Goal: Transaction & Acquisition: Obtain resource

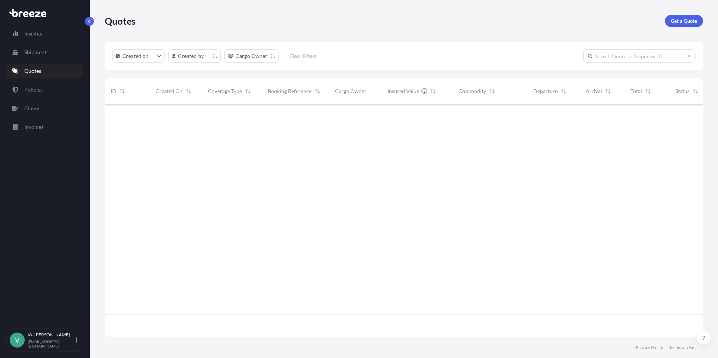
scroll to position [231, 593]
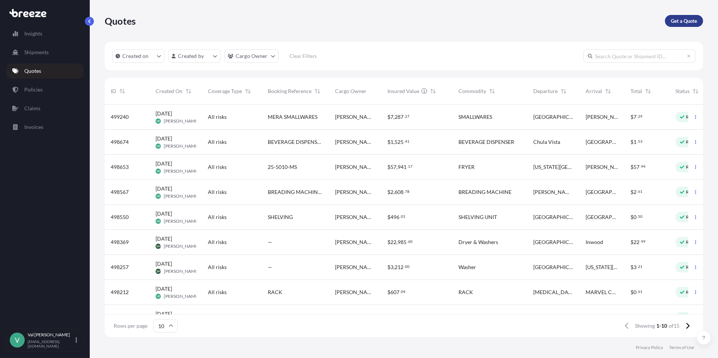
click at [694, 21] on p "Get a Quote" at bounding box center [684, 20] width 26 height 7
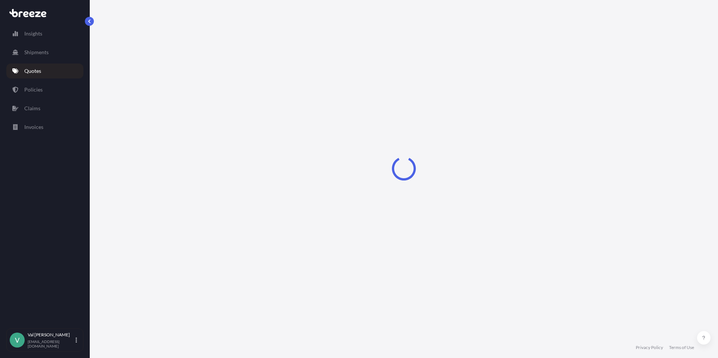
select select "Sea"
select select "1"
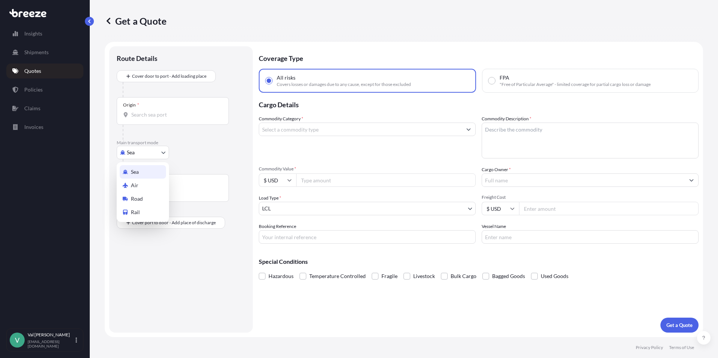
click at [151, 152] on body "Insights Shipments Quotes Policies Claims Invoices V [PERSON_NAME] [PERSON_NAME…" at bounding box center [359, 179] width 718 height 358
click at [142, 194] on div "Road" at bounding box center [143, 198] width 46 height 13
select select "Road"
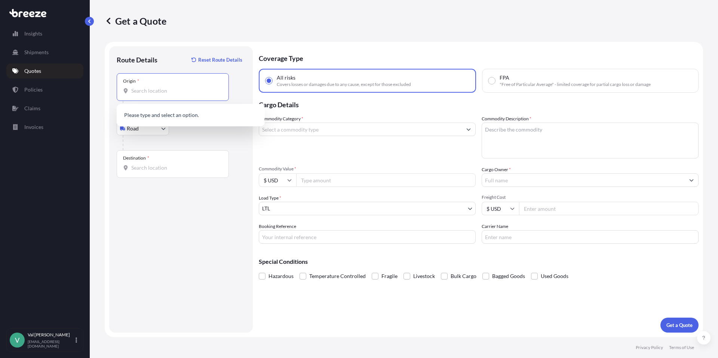
click at [165, 89] on input "Origin *" at bounding box center [175, 90] width 88 height 7
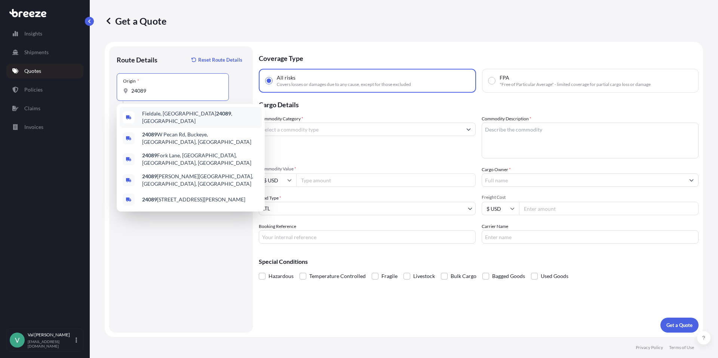
click at [166, 112] on span "Fieldale, [GEOGRAPHIC_DATA] 24089 , [GEOGRAPHIC_DATA]" at bounding box center [200, 117] width 117 height 15
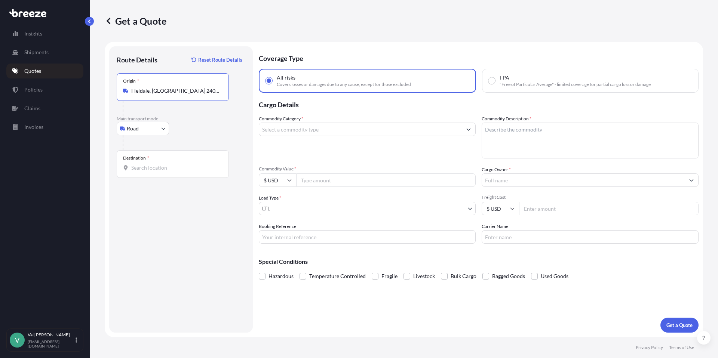
type input "Fieldale, [GEOGRAPHIC_DATA] 24089, [GEOGRAPHIC_DATA]"
click at [148, 169] on input "Destination *" at bounding box center [175, 167] width 88 height 7
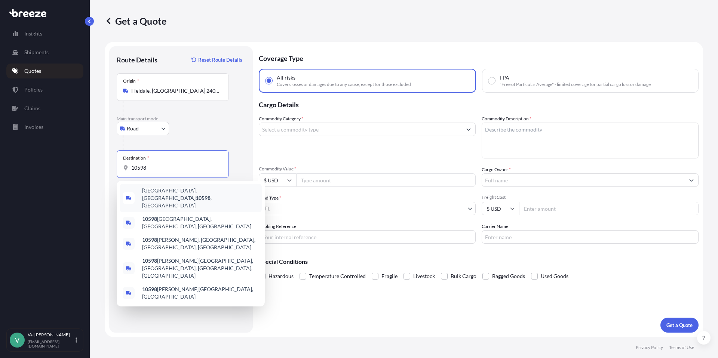
click at [150, 193] on span "[GEOGRAPHIC_DATA] , [GEOGRAPHIC_DATA]" at bounding box center [200, 198] width 117 height 22
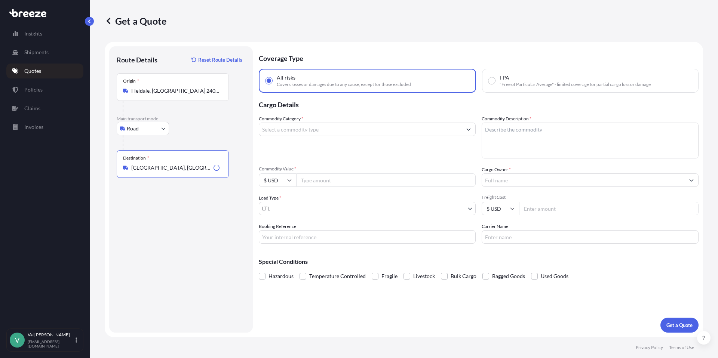
type input "[GEOGRAPHIC_DATA], [GEOGRAPHIC_DATA]"
click at [285, 129] on input "Commodity Category *" at bounding box center [360, 129] width 203 height 13
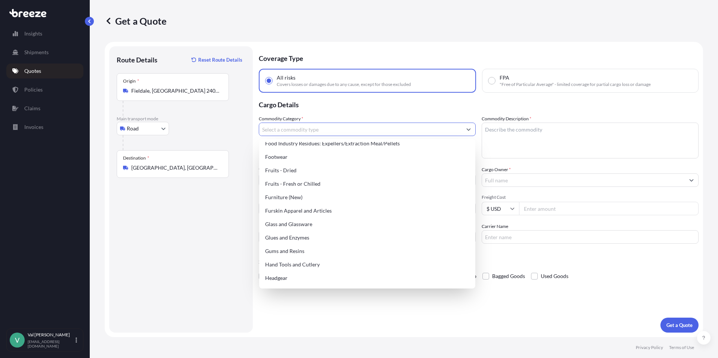
scroll to position [598, 0]
click at [279, 196] on div "Furniture (New)" at bounding box center [367, 196] width 210 height 13
type input "Furniture (New)"
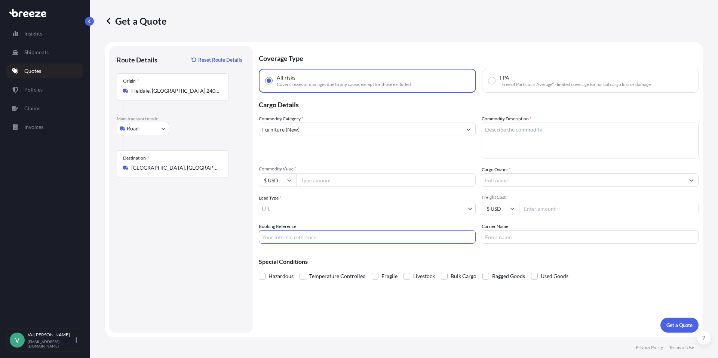
click at [291, 235] on input "Booking Reference" at bounding box center [367, 236] width 217 height 13
type input "HEADBOARDS TO [PERSON_NAME]"
click at [499, 133] on textarea "Commodity Description *" at bounding box center [590, 141] width 217 height 36
type textarea "HEADBOARD"
click at [506, 179] on input "Cargo Owner *" at bounding box center [583, 180] width 203 height 13
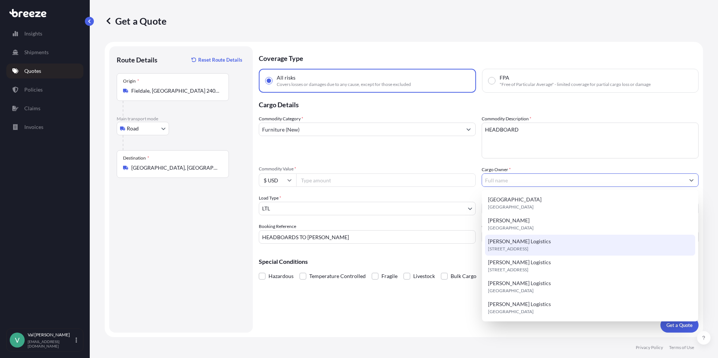
click at [517, 239] on span "[PERSON_NAME] Logistics" at bounding box center [519, 241] width 63 height 7
type input "[PERSON_NAME] Logistics"
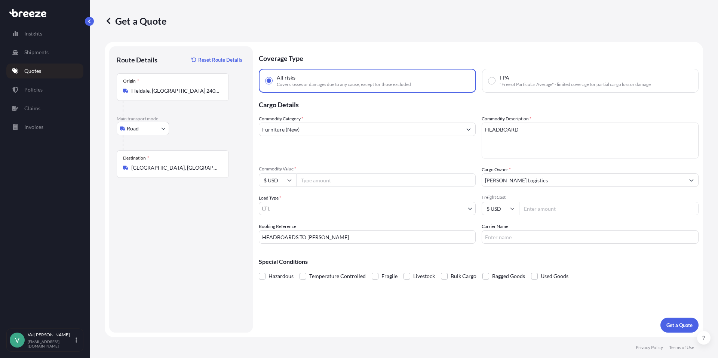
click at [541, 209] on input "Freight Cost" at bounding box center [608, 208] width 179 height 13
type input "285.50"
click at [528, 237] on input "Carrier Name" at bounding box center [590, 236] width 217 height 13
type input "TFORCE"
click at [317, 179] on input "Commodity Value *" at bounding box center [385, 180] width 179 height 13
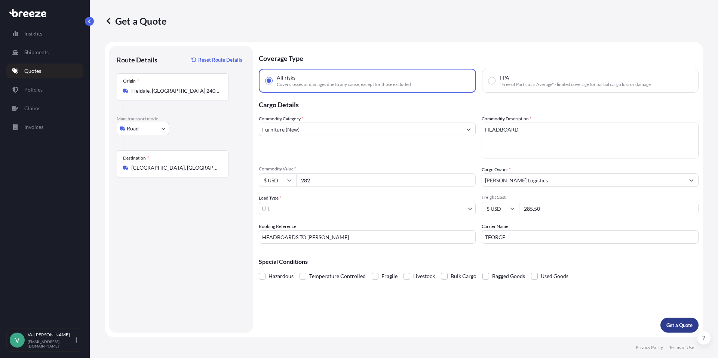
type input "282"
click at [678, 326] on p "Get a Quote" at bounding box center [679, 325] width 26 height 7
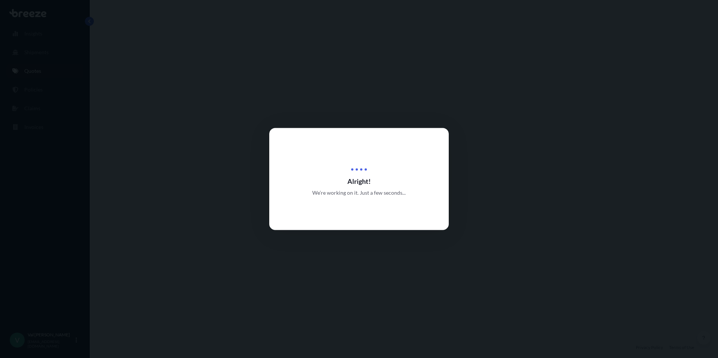
select select "Road"
select select "1"
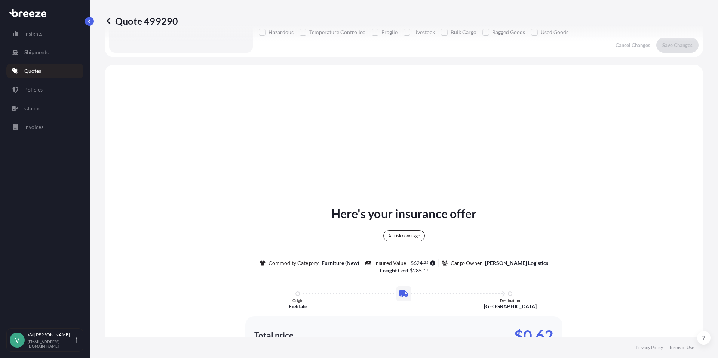
scroll to position [271, 0]
